Goal: Task Accomplishment & Management: Complete application form

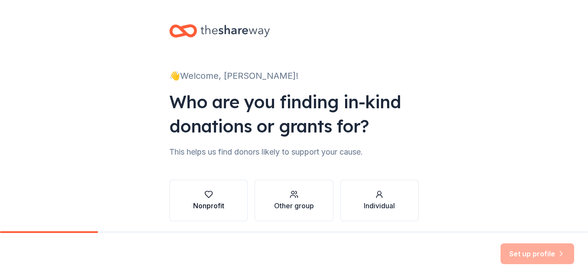
click at [205, 199] on div "Nonprofit" at bounding box center [208, 200] width 31 height 21
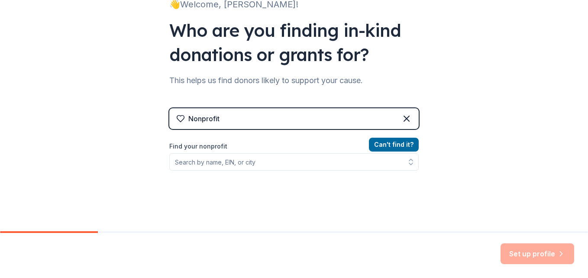
scroll to position [87, 0]
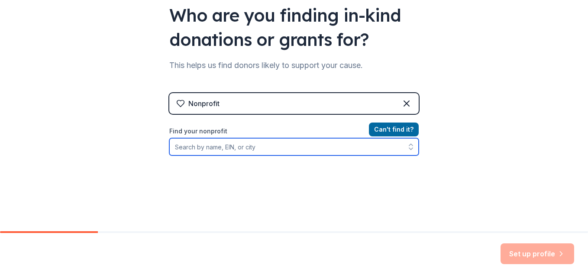
click at [226, 148] on input "Find your nonprofit" at bounding box center [293, 146] width 249 height 17
type input "[PERSON_NAME] Literacy Foundation"
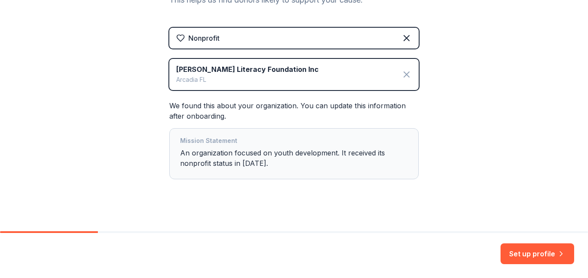
scroll to position [159, 0]
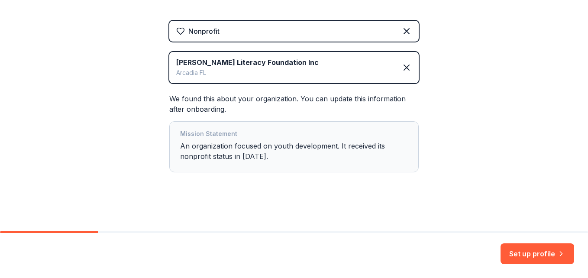
click at [308, 64] on div "[PERSON_NAME] Literacy Foundation Inc Arcadia [GEOGRAPHIC_DATA]" at bounding box center [293, 67] width 249 height 31
click at [304, 64] on div "[PERSON_NAME] Literacy Foundation Inc Arcadia [GEOGRAPHIC_DATA]" at bounding box center [293, 67] width 249 height 31
click at [402, 68] on icon at bounding box center [406, 67] width 10 height 10
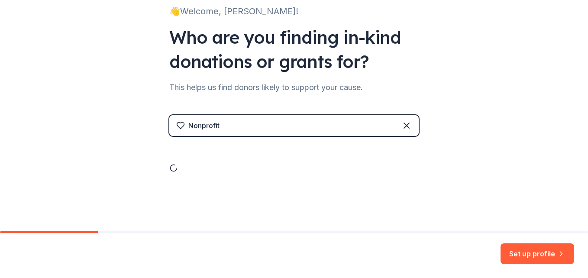
scroll to position [32, 0]
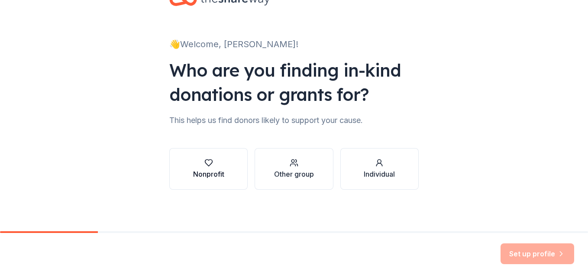
click at [222, 163] on button "Nonprofit" at bounding box center [208, 169] width 78 height 42
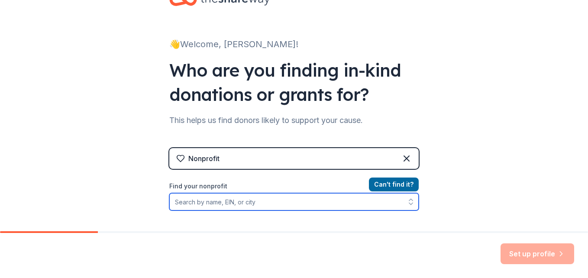
click at [228, 200] on input "Find your nonprofit" at bounding box center [293, 201] width 249 height 17
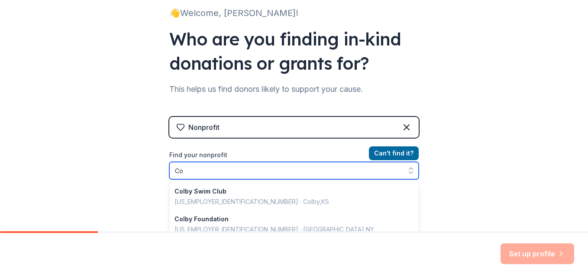
type input "C"
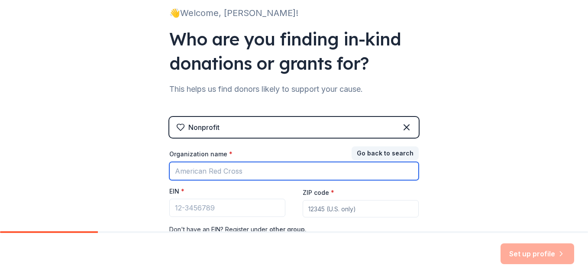
click at [225, 169] on input "Organization name *" at bounding box center [293, 171] width 249 height 18
type input "[PERSON_NAME] Literacy Foundation/[PERSON_NAME] Imagination Library"
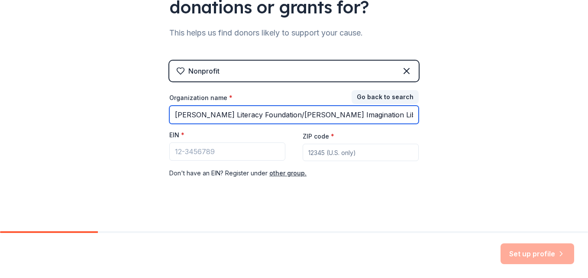
scroll to position [125, 0]
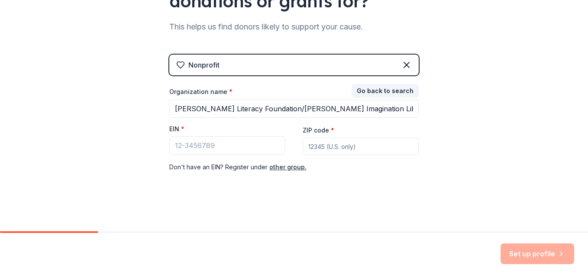
click at [317, 146] on input "ZIP code *" at bounding box center [360, 146] width 116 height 17
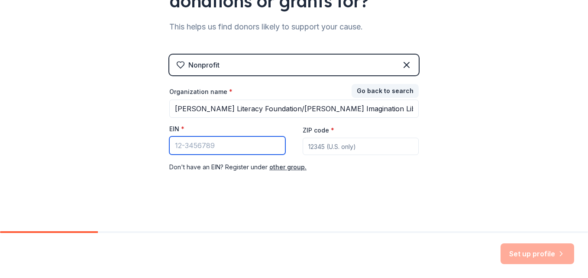
click at [231, 142] on input "EIN *" at bounding box center [227, 145] width 116 height 18
paste input "31-954"
type input "3"
click at [193, 149] on input "EIN *" at bounding box center [227, 145] width 116 height 18
paste input "[US_EMPLOYER_IDENTIFICATION_NUMBER]"
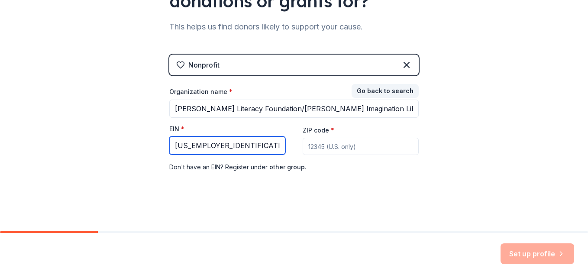
type input "[US_EMPLOYER_IDENTIFICATION_NUMBER]"
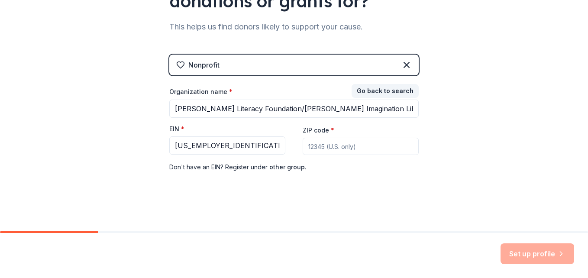
click at [308, 147] on input "ZIP code *" at bounding box center [360, 146] width 116 height 17
type input "34269"
click at [524, 257] on button "Set up profile" at bounding box center [537, 253] width 74 height 21
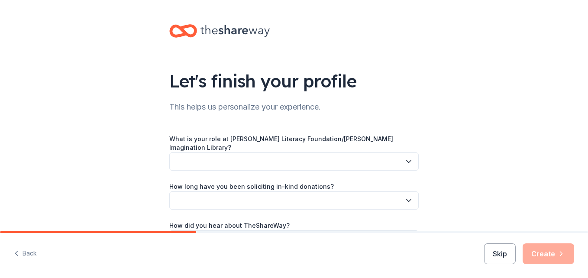
scroll to position [43, 0]
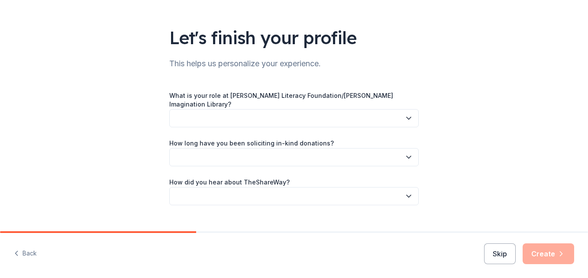
click at [200, 109] on button "button" at bounding box center [293, 118] width 249 height 18
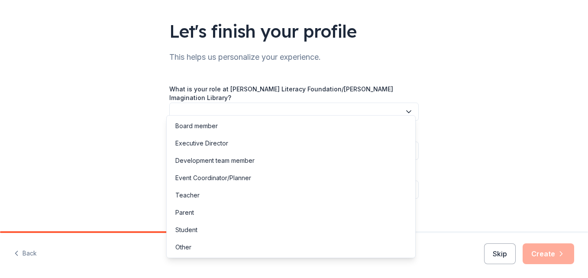
scroll to position [51, 0]
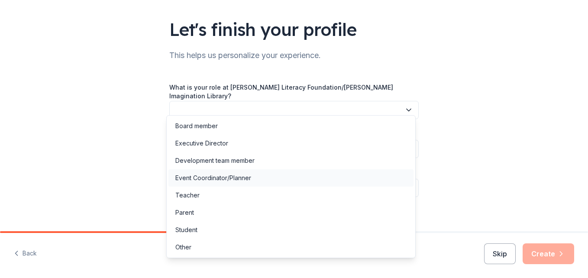
click at [229, 180] on div "Event Coordinator/Planner" at bounding box center [213, 178] width 76 height 10
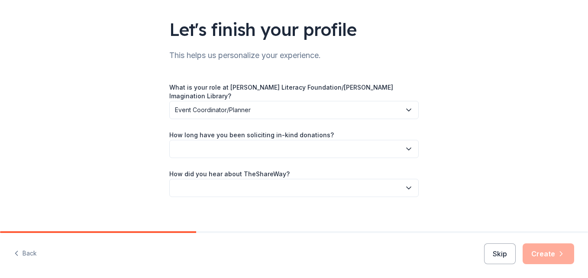
click at [213, 145] on button "button" at bounding box center [293, 149] width 249 height 18
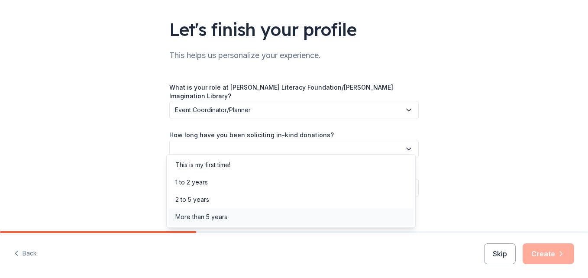
click at [207, 216] on div "More than 5 years" at bounding box center [201, 217] width 52 height 10
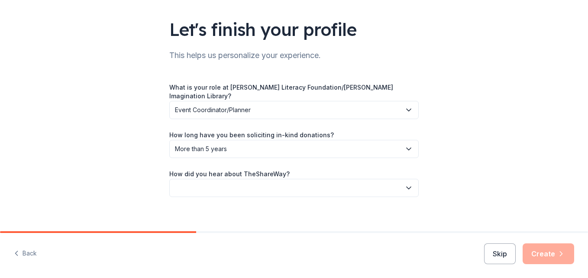
click at [194, 180] on button "button" at bounding box center [293, 188] width 249 height 18
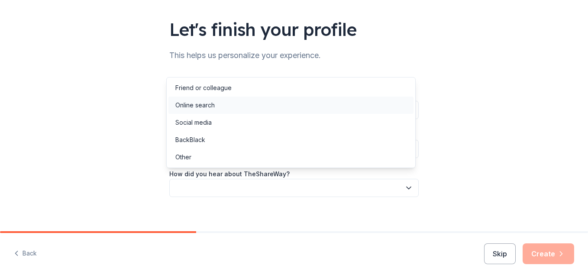
click at [202, 103] on div "Online search" at bounding box center [194, 105] width 39 height 10
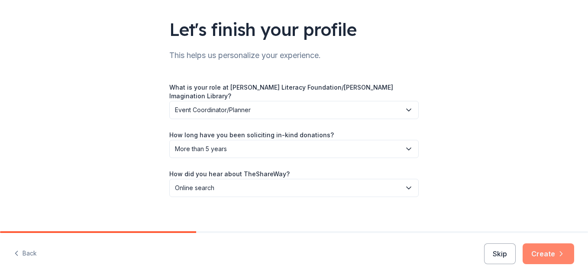
click at [549, 255] on button "Create" at bounding box center [547, 253] width 51 height 21
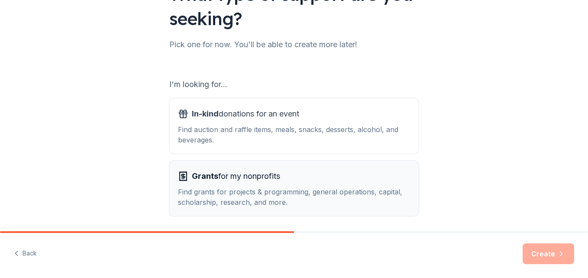
scroll to position [118, 0]
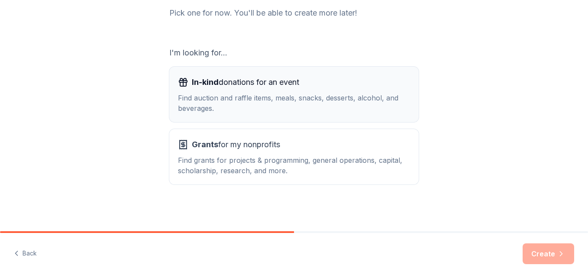
click at [283, 108] on div "Find auction and raffle items, meals, snacks, desserts, alcohol, and beverages." at bounding box center [294, 103] width 232 height 21
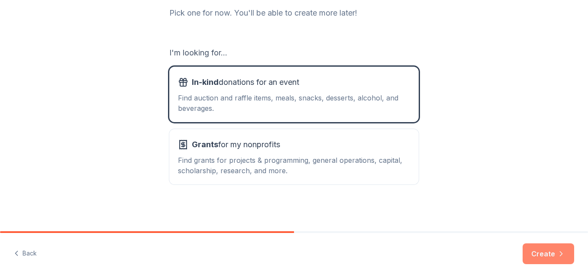
click at [549, 250] on button "Create" at bounding box center [547, 253] width 51 height 21
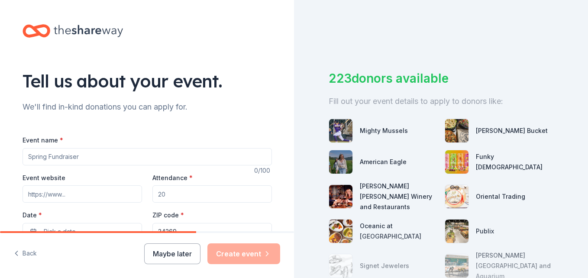
click at [68, 159] on input "Event name *" at bounding box center [147, 156] width 249 height 17
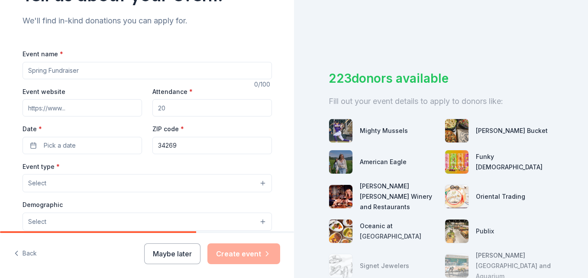
scroll to position [85, 0]
click at [85, 72] on input "Event name *" at bounding box center [147, 71] width 249 height 17
type input "Quarter Frenzy Quarter Auction"
click at [66, 110] on input "Event website" at bounding box center [82, 108] width 119 height 17
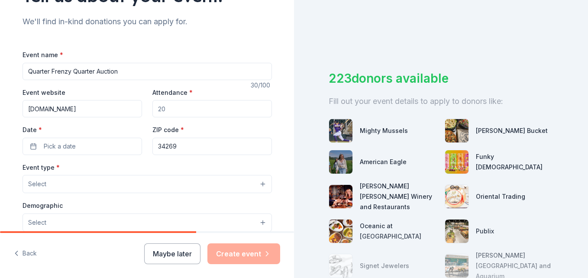
type input "[DOMAIN_NAME]"
click at [174, 110] on input "Attendance *" at bounding box center [211, 108] width 119 height 17
type input "6"
type input "80"
click at [75, 145] on button "Pick a date" at bounding box center [82, 146] width 119 height 17
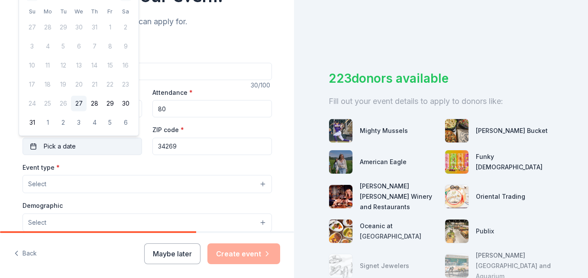
click at [88, 145] on button "Pick a date" at bounding box center [82, 146] width 119 height 17
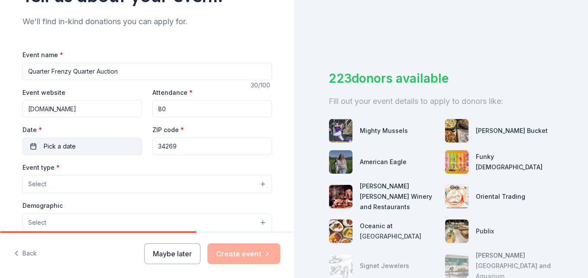
click at [67, 145] on span "Pick a date" at bounding box center [60, 146] width 32 height 10
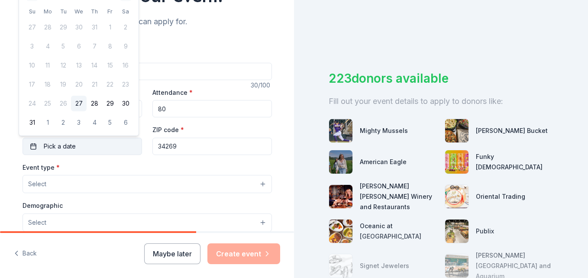
click at [67, 145] on span "Pick a date" at bounding box center [60, 146] width 32 height 10
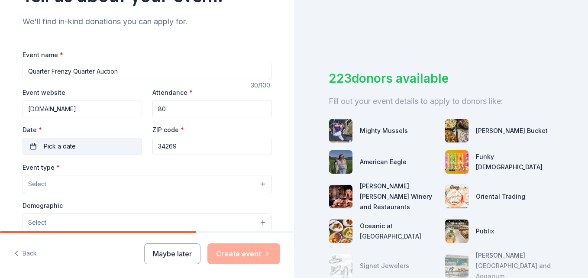
click at [67, 145] on span "Pick a date" at bounding box center [60, 146] width 32 height 10
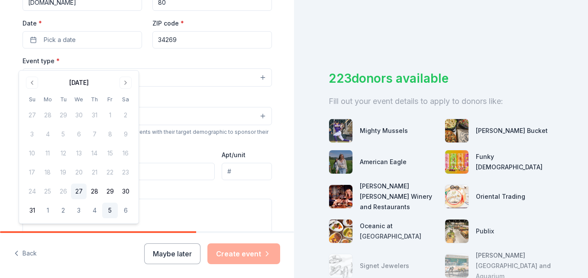
scroll to position [172, 0]
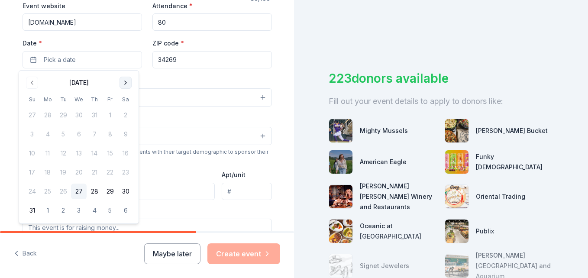
click at [125, 80] on button "Go to next month" at bounding box center [125, 83] width 12 height 12
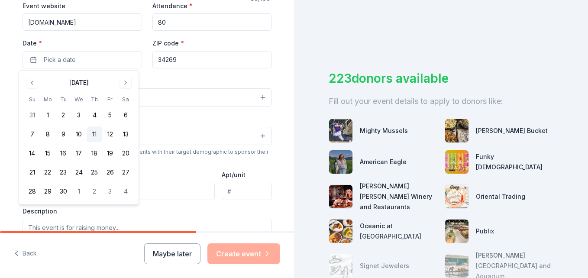
click at [95, 135] on button "11" at bounding box center [95, 134] width 16 height 16
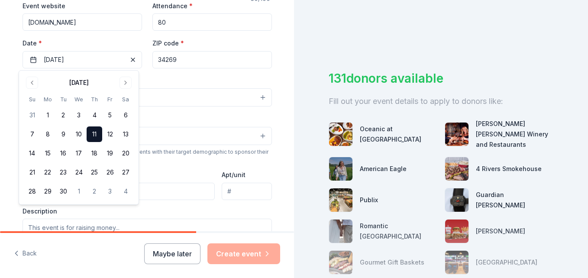
click at [173, 167] on div "Event type * Select Demographic Select We use this information to help brands f…" at bounding box center [147, 166] width 249 height 182
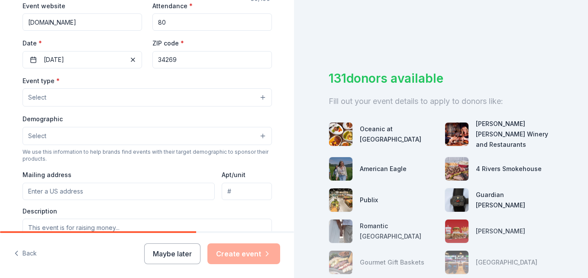
click at [56, 96] on button "Select" at bounding box center [147, 97] width 249 height 18
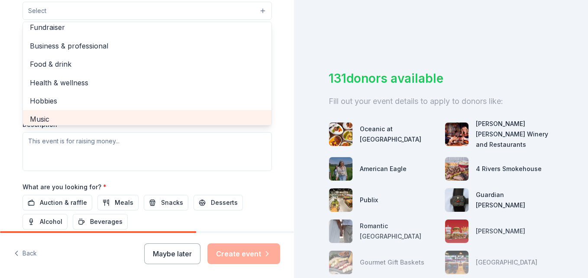
scroll to position [0, 0]
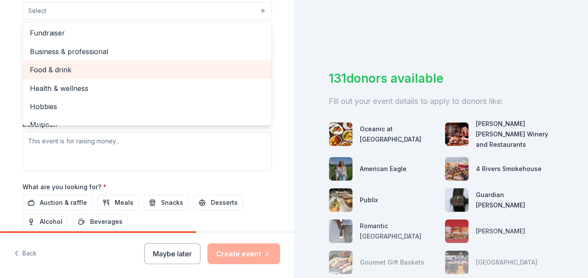
click at [72, 72] on span "Food & drink" at bounding box center [147, 69] width 235 height 11
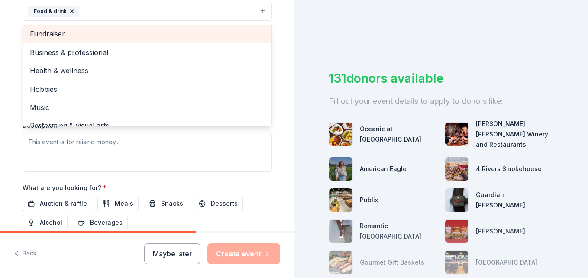
click at [63, 32] on span "Fundraiser" at bounding box center [147, 33] width 235 height 11
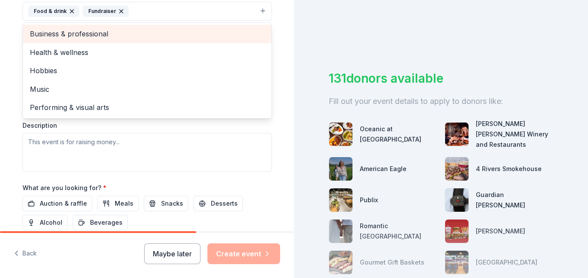
click at [84, 36] on span "Business & professional" at bounding box center [147, 33] width 235 height 11
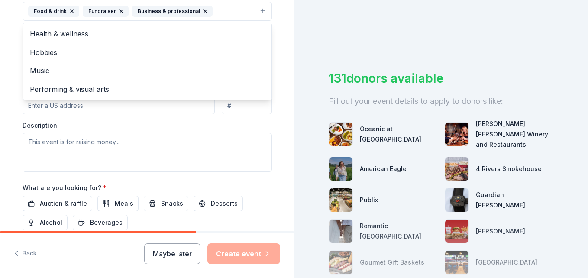
click at [0, 78] on html "Tell us about your event. We'll find in-kind donations you can apply for. Event…" at bounding box center [294, 139] width 588 height 278
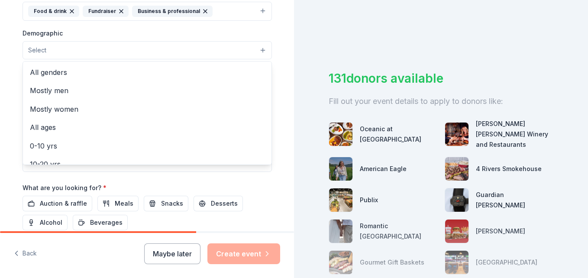
click at [59, 47] on button "Select" at bounding box center [147, 50] width 249 height 18
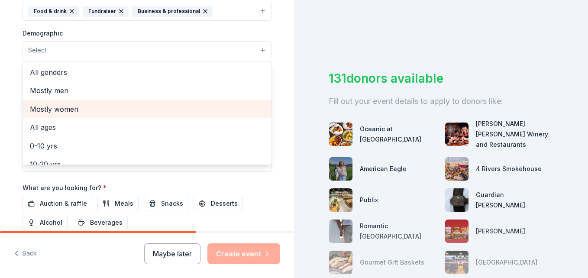
click at [63, 107] on span "Mostly women" at bounding box center [147, 108] width 235 height 11
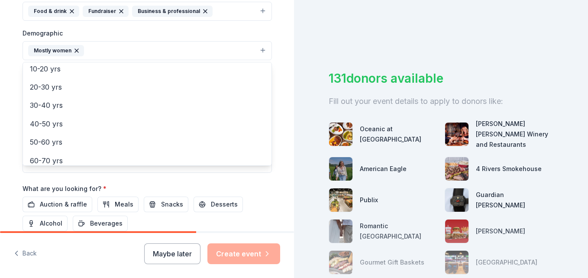
scroll to position [121, 0]
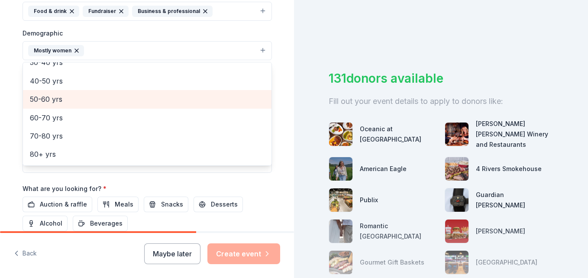
click at [57, 102] on span "50-60 yrs" at bounding box center [147, 98] width 235 height 11
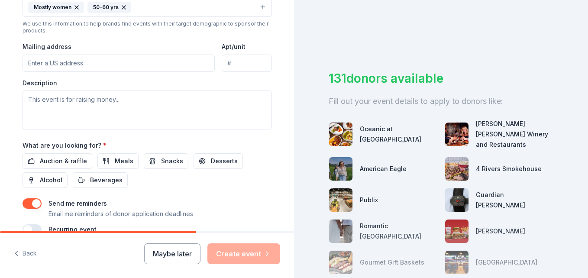
scroll to position [299, 0]
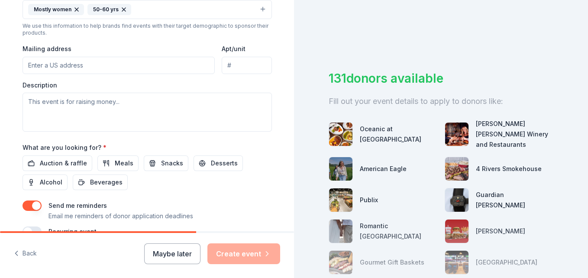
click at [59, 68] on input "Mailing address" at bounding box center [119, 65] width 193 height 17
type input "[STREET_ADDRESS]"
click at [66, 100] on textarea at bounding box center [147, 112] width 249 height 39
click at [119, 104] on textarea at bounding box center [147, 112] width 249 height 39
click at [70, 163] on span "Auction & raffle" at bounding box center [63, 163] width 47 height 10
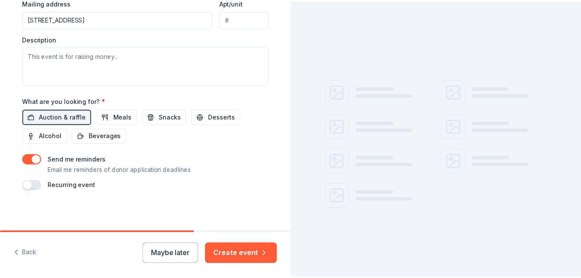
scroll to position [347, 0]
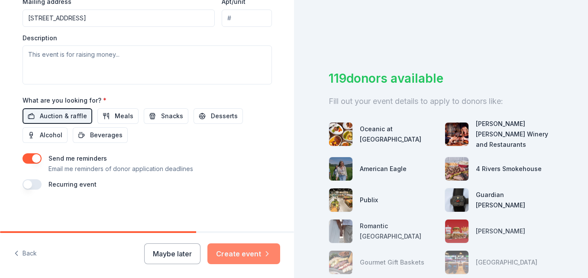
click at [237, 253] on button "Create event" at bounding box center [243, 253] width 73 height 21
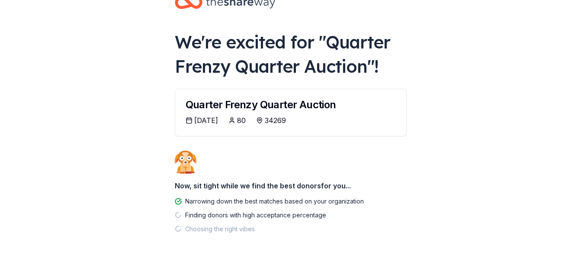
scroll to position [39, 0]
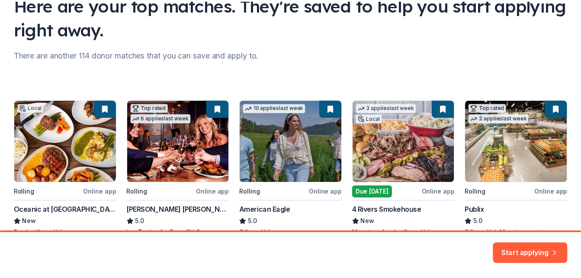
scroll to position [87, 0]
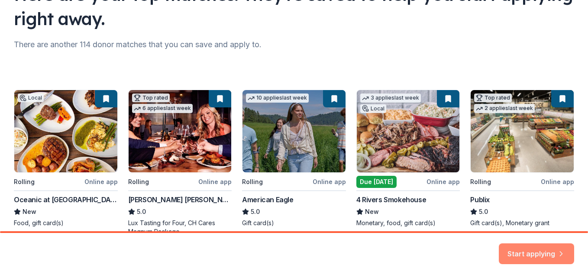
click at [540, 251] on button "Start applying" at bounding box center [536, 248] width 75 height 21
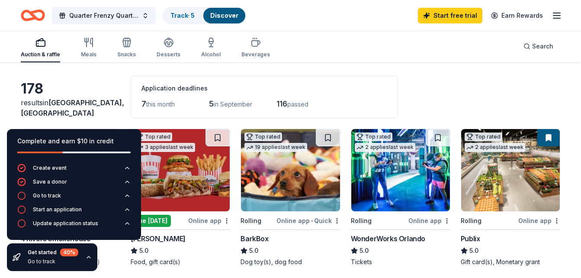
scroll to position [87, 0]
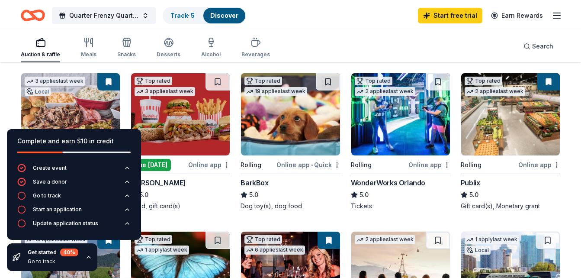
click at [476, 182] on div "Publix" at bounding box center [470, 182] width 19 height 10
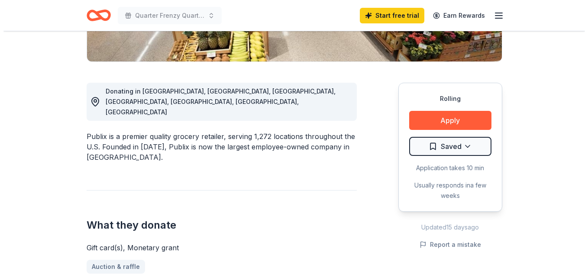
scroll to position [260, 0]
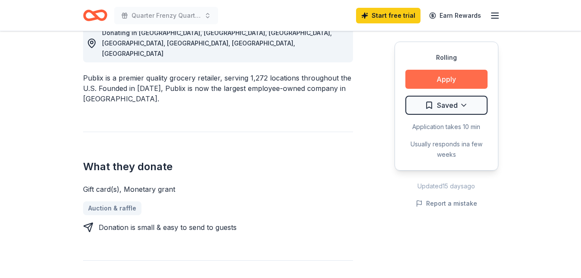
click at [437, 80] on button "Apply" at bounding box center [446, 79] width 82 height 19
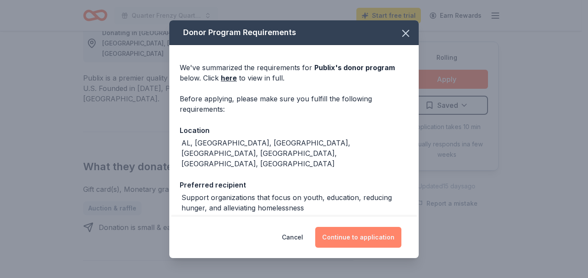
click at [368, 240] on button "Continue to application" at bounding box center [358, 237] width 86 height 21
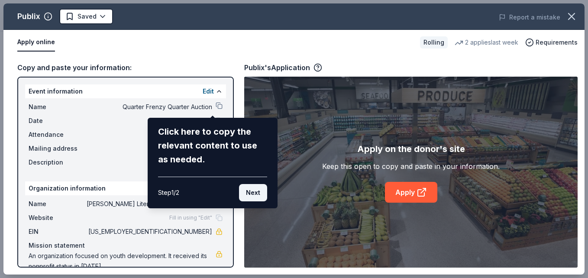
click at [250, 193] on button "Next" at bounding box center [253, 192] width 28 height 17
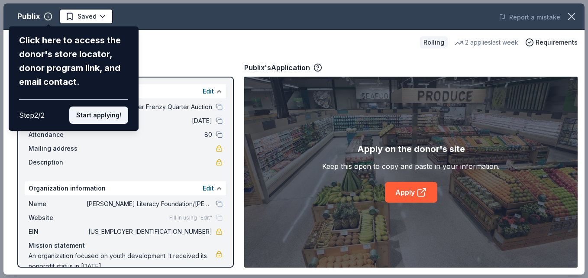
click at [87, 116] on button "Start applying!" at bounding box center [98, 114] width 59 height 17
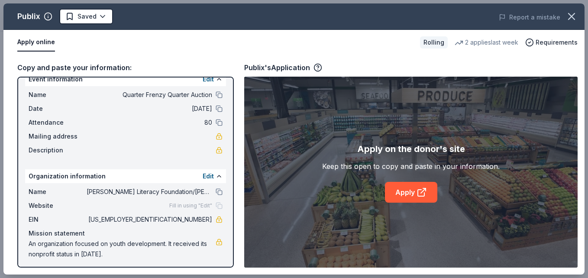
scroll to position [15, 0]
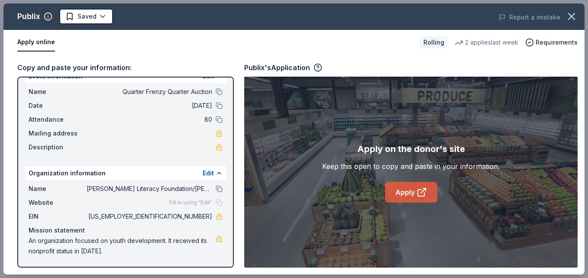
click at [407, 194] on link "Apply" at bounding box center [411, 192] width 52 height 21
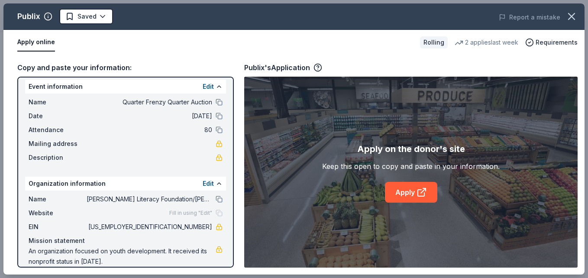
scroll to position [0, 0]
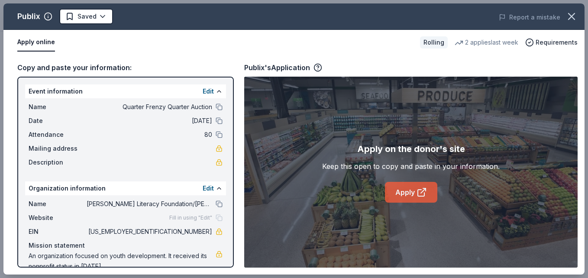
click at [407, 191] on link "Apply" at bounding box center [411, 192] width 52 height 21
